Goal: Task Accomplishment & Management: Manage account settings

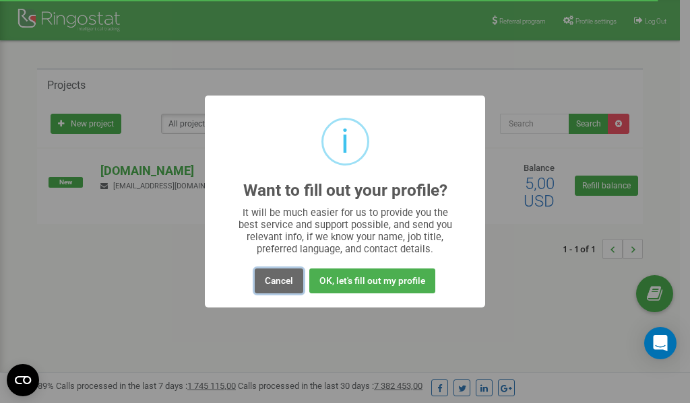
click at [282, 281] on button "Cancel" at bounding box center [279, 281] width 48 height 25
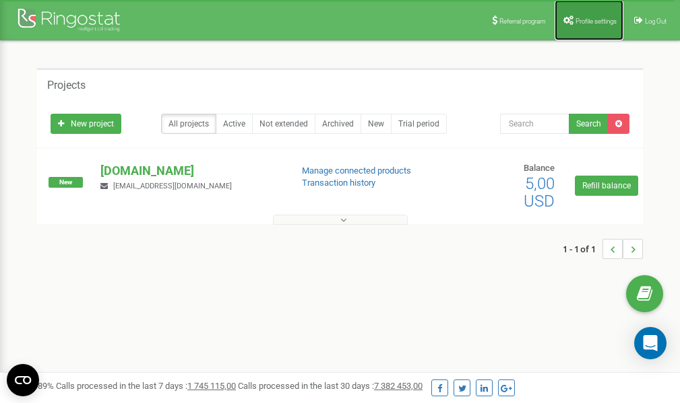
click at [574, 15] on link "Profile settings" at bounding box center [588, 20] width 69 height 40
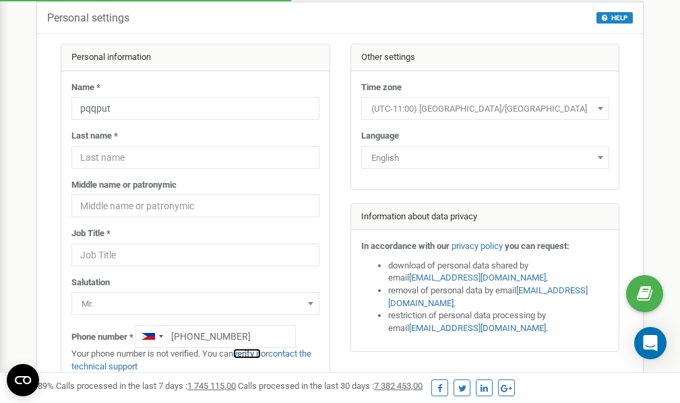
click at [258, 354] on link "verify it" at bounding box center [247, 354] width 28 height 10
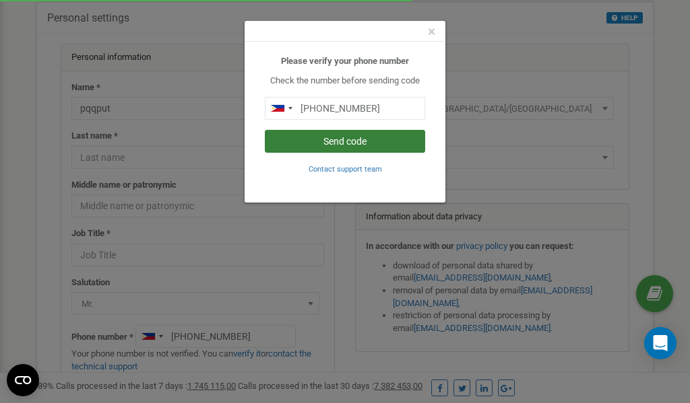
click at [328, 143] on button "Send code" at bounding box center [345, 141] width 160 height 23
